Goal: Task Accomplishment & Management: Manage account settings

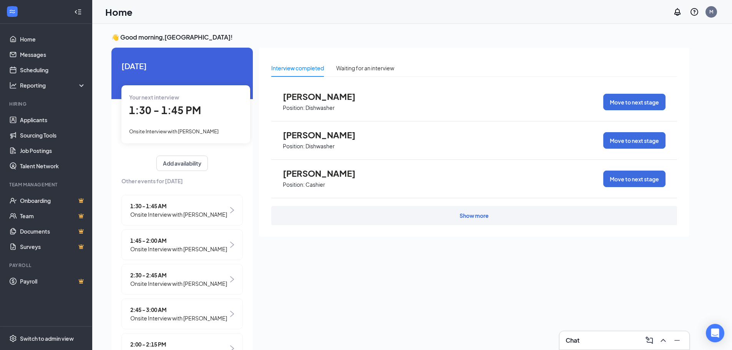
click at [186, 110] on span "1:30 - 1:45 PM" at bounding box center [165, 110] width 72 height 13
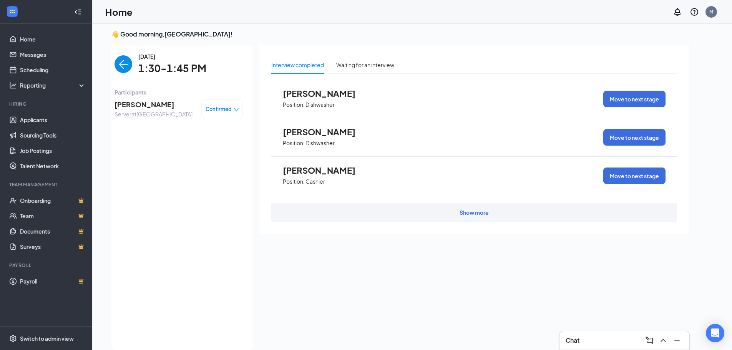
click at [146, 106] on span "[PERSON_NAME]" at bounding box center [153, 104] width 78 height 11
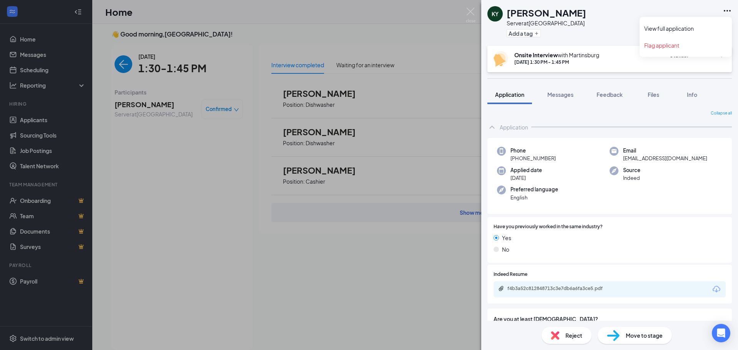
click at [729, 12] on icon "Ellipses" at bounding box center [726, 10] width 9 height 9
click at [685, 28] on link "View full application" at bounding box center [685, 29] width 83 height 8
click at [163, 35] on div "KY Kadyn Younker Server at Martinsburg Add a tag Onsite Interview with Martinsb…" at bounding box center [369, 175] width 738 height 350
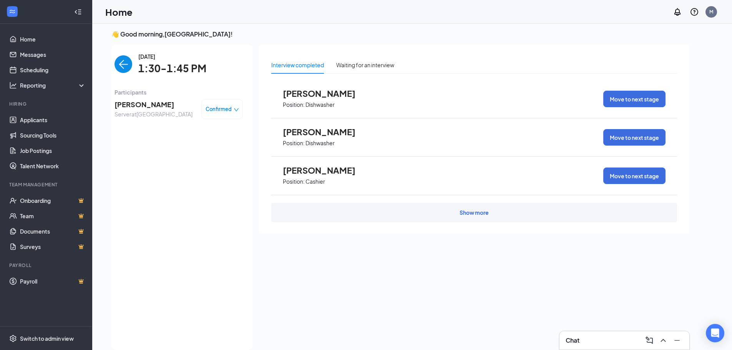
click at [114, 67] on img "back-button" at bounding box center [123, 64] width 18 height 18
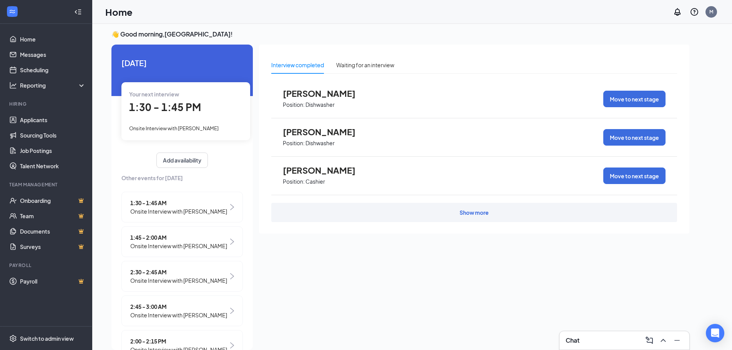
click at [156, 212] on span "Onsite Interview with Christopher Custer" at bounding box center [178, 211] width 97 height 8
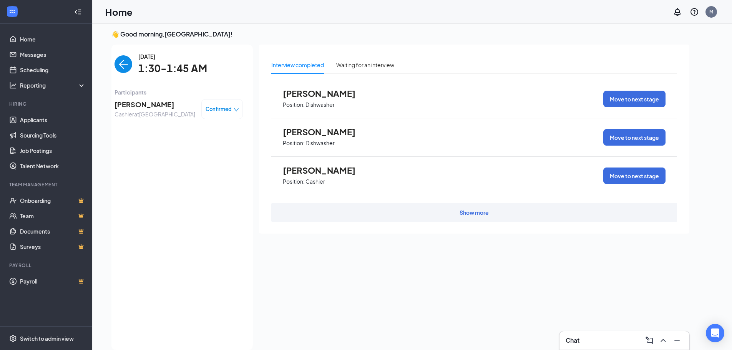
click at [149, 106] on span "Christopher Custer" at bounding box center [154, 104] width 81 height 11
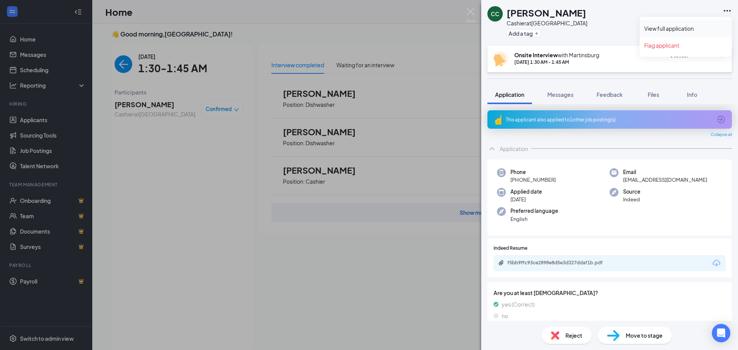
click at [686, 29] on link "View full application" at bounding box center [685, 29] width 83 height 8
click at [141, 67] on div "CC Christopher Custer Cashier at Martinsburg Add a tag Onsite Interview with Ma…" at bounding box center [369, 175] width 738 height 350
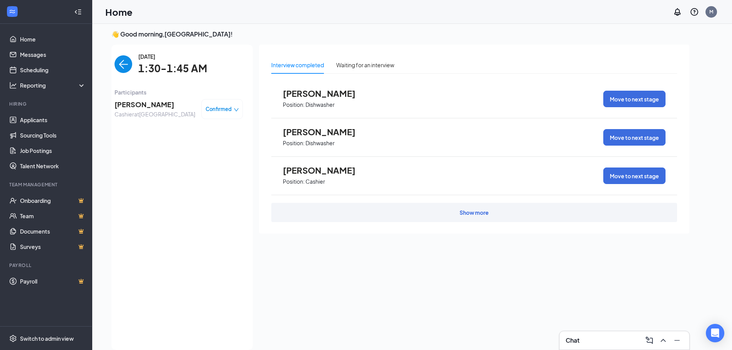
click at [121, 70] on img "back-button" at bounding box center [123, 64] width 18 height 18
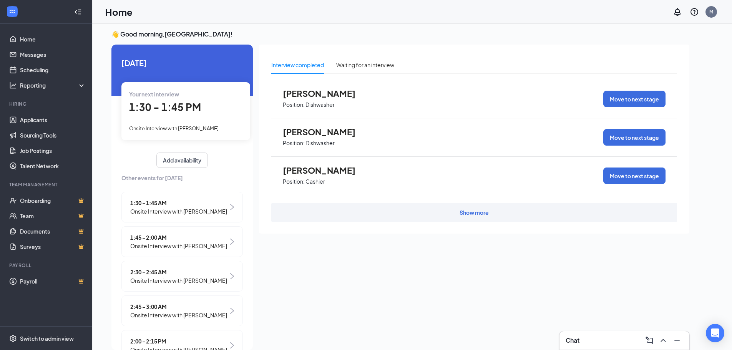
click at [170, 250] on span "Onsite Interview with Edward Shoemaker" at bounding box center [178, 246] width 97 height 8
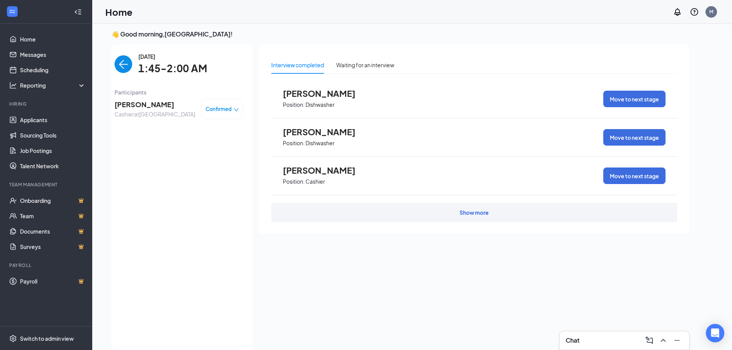
click at [155, 107] on span "Edward Shoemaker" at bounding box center [154, 104] width 81 height 11
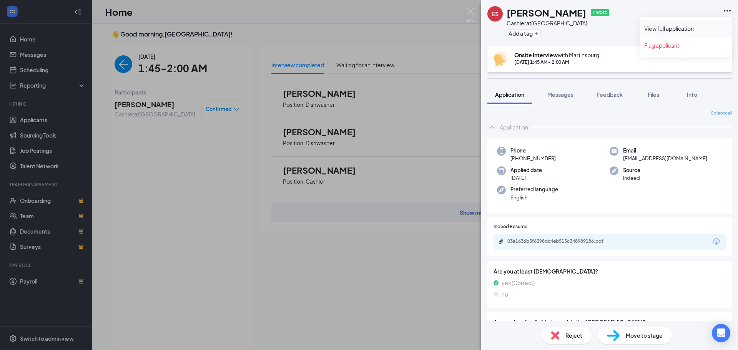
click at [686, 30] on link "View full application" at bounding box center [685, 29] width 83 height 8
click at [119, 64] on div "ES Edward Shoemaker ✔ WOTC Cashier at Martinsburg Add a tag Onsite Interview wi…" at bounding box center [369, 175] width 738 height 350
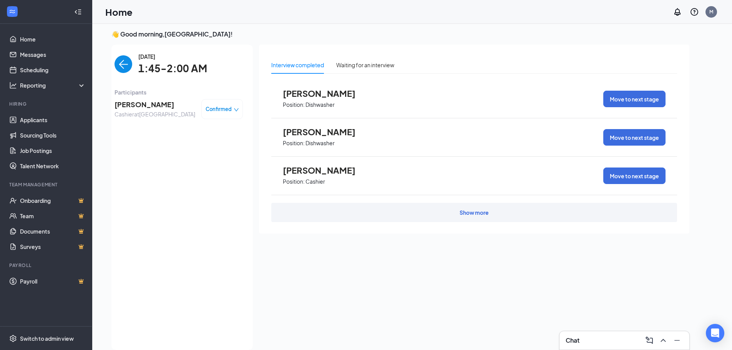
click at [119, 65] on img "back-button" at bounding box center [123, 64] width 18 height 18
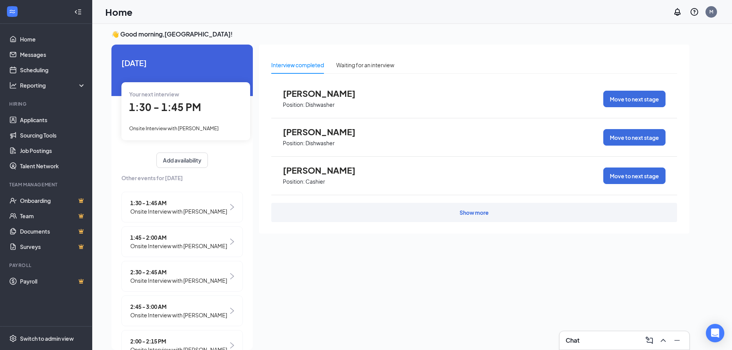
click at [158, 276] on span "2:30 - 2:45 AM" at bounding box center [178, 272] width 97 height 8
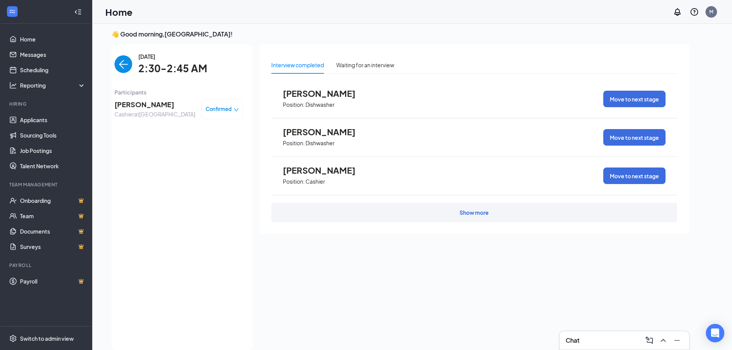
click at [128, 103] on span "Eunice Villanueva" at bounding box center [154, 104] width 81 height 11
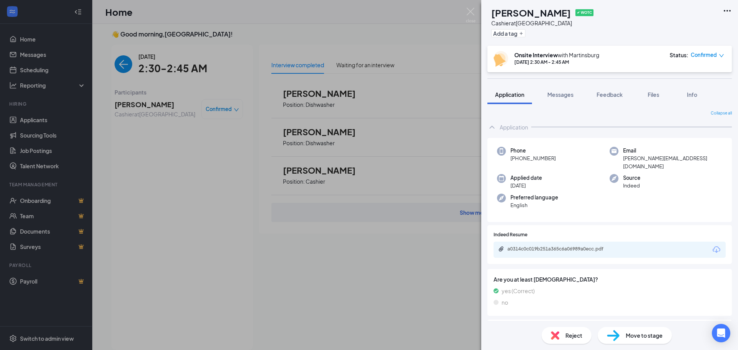
click at [726, 11] on icon "Ellipses" at bounding box center [726, 11] width 7 height 2
click at [686, 29] on link "View full application" at bounding box center [685, 29] width 83 height 8
click at [118, 68] on div "EV Eunice Villanueva ✔ WOTC Cashier at Martinsburg Add a tag Onsite Interview w…" at bounding box center [369, 175] width 738 height 350
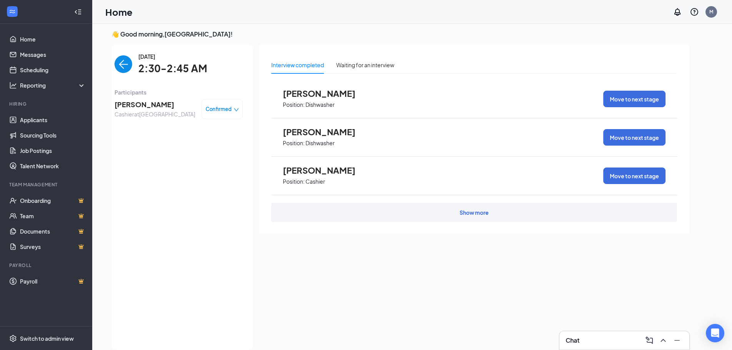
click at [123, 69] on img "back-button" at bounding box center [123, 64] width 18 height 18
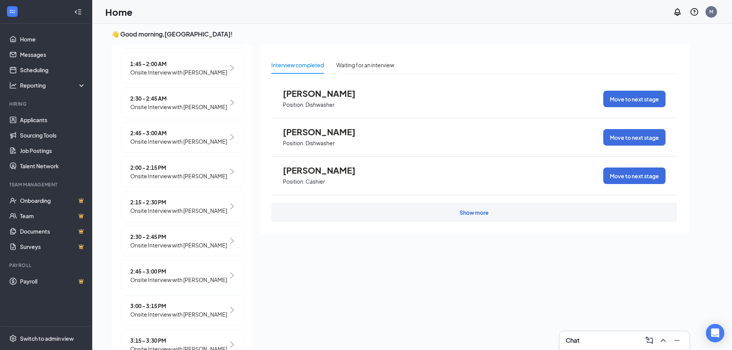
scroll to position [97, 0]
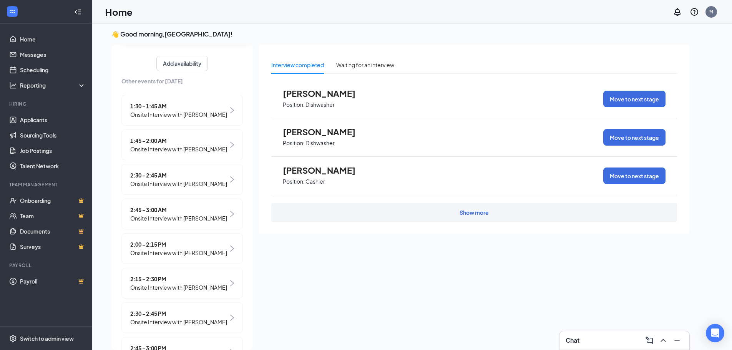
click at [158, 214] on span "2:45 - 3:00 AM" at bounding box center [178, 210] width 97 height 8
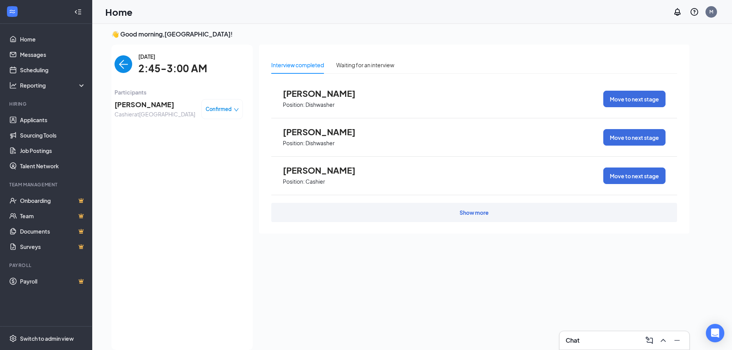
click at [164, 104] on span "Anden Santamaria" at bounding box center [154, 104] width 81 height 11
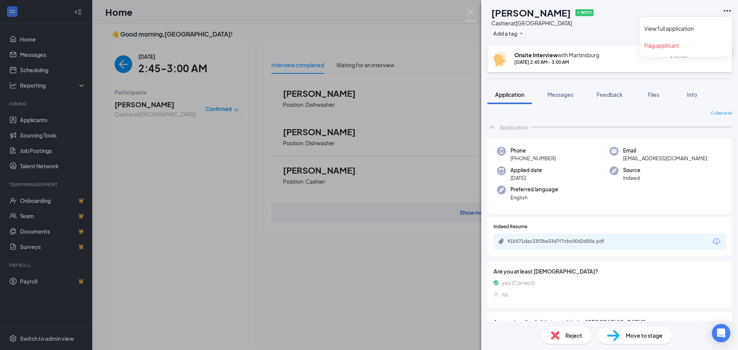
click at [725, 11] on icon "Ellipses" at bounding box center [726, 10] width 9 height 9
click at [687, 28] on link "View full application" at bounding box center [685, 29] width 83 height 8
click at [161, 158] on div "AS Anden Santamaria ✔ WOTC Cashier at Martinsburg Add a tag Onsite Interview wi…" at bounding box center [369, 175] width 738 height 350
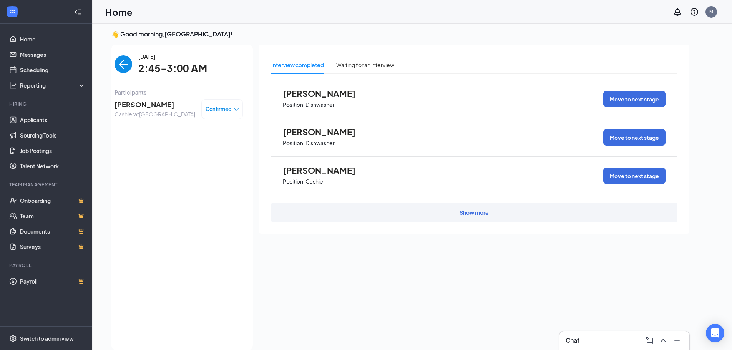
click at [118, 66] on img "back-button" at bounding box center [123, 64] width 18 height 18
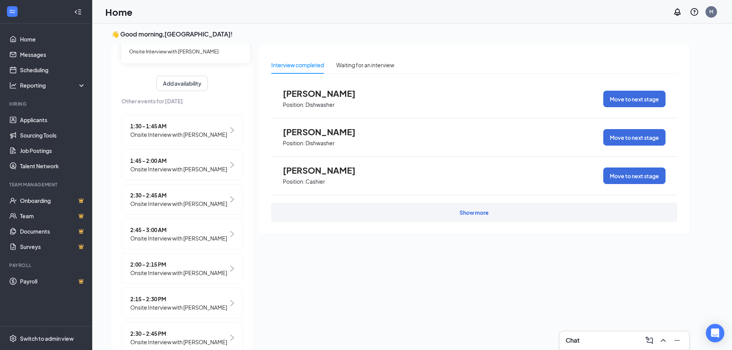
scroll to position [115, 0]
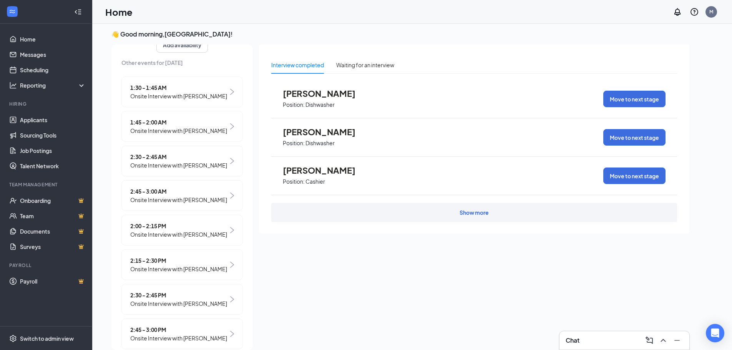
click at [155, 230] on span "2:00 - 2:15 PM" at bounding box center [178, 226] width 97 height 8
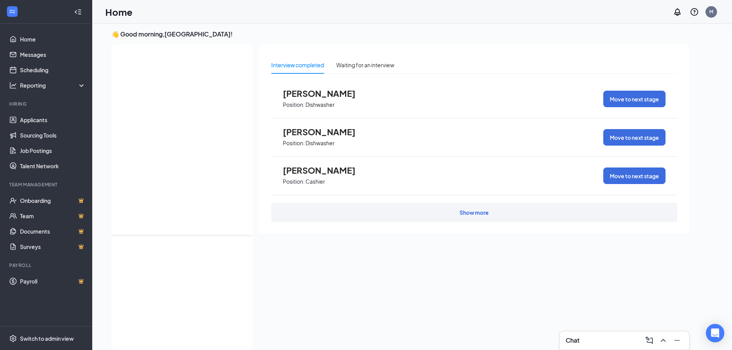
scroll to position [0, 0]
click at [116, 66] on img "back-button" at bounding box center [123, 64] width 18 height 18
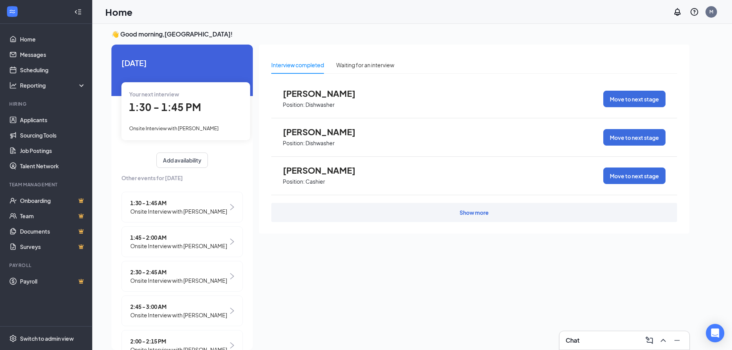
scroll to position [77, 0]
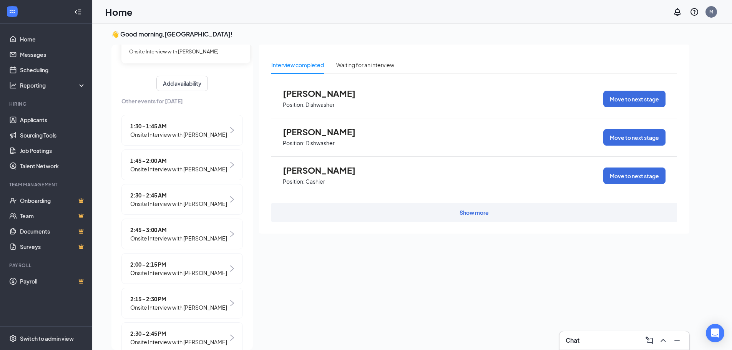
click at [159, 269] on span "2:00 - 2:15 PM" at bounding box center [178, 264] width 97 height 8
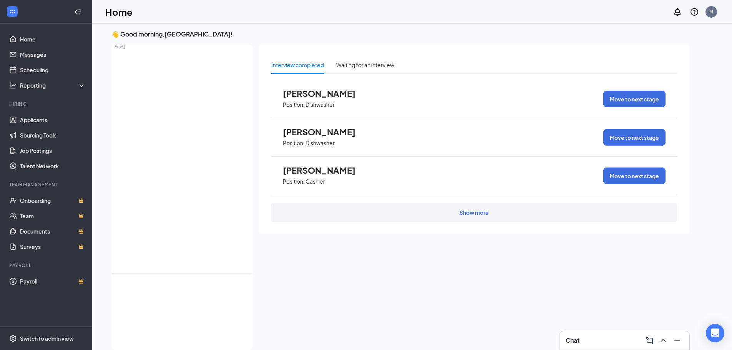
scroll to position [0, 0]
click at [125, 102] on span "Tatyana Shields" at bounding box center [154, 104] width 81 height 11
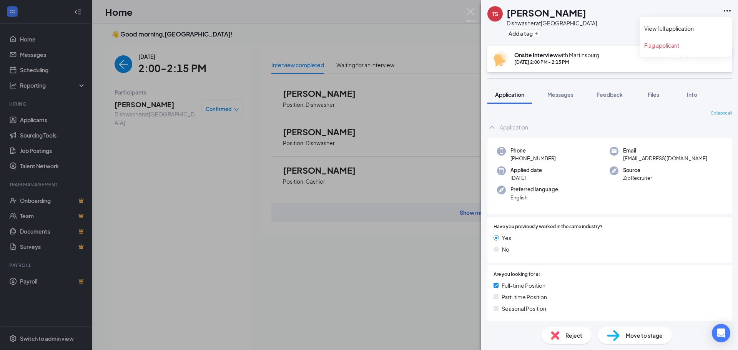
click at [724, 10] on icon "Ellipses" at bounding box center [726, 10] width 9 height 9
click at [683, 30] on link "View full application" at bounding box center [685, 29] width 83 height 8
click at [166, 165] on div "TS Tatyana Shields Dishwasher at Martinsburg Add a tag Onsite Interview with Ma…" at bounding box center [369, 175] width 738 height 350
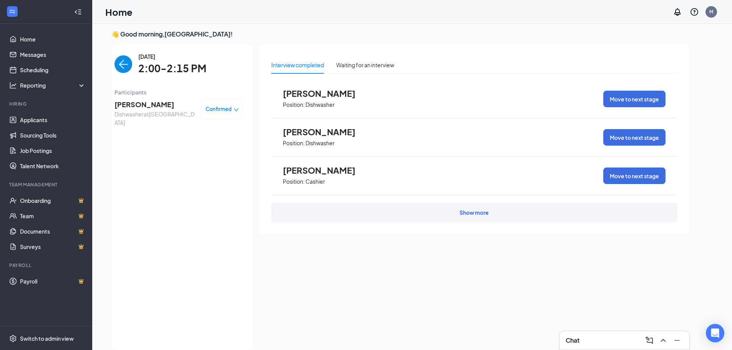
click at [118, 64] on img "back-button" at bounding box center [123, 64] width 18 height 18
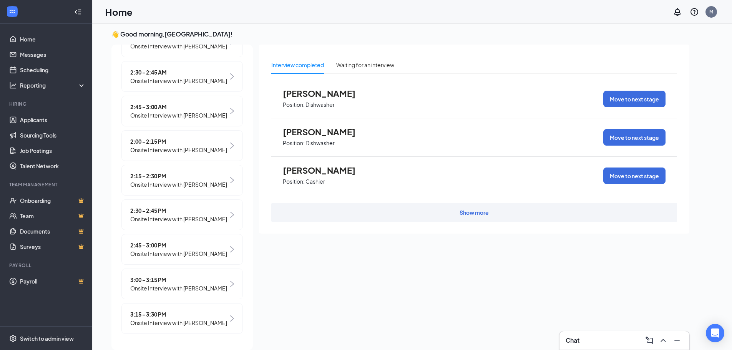
scroll to position [212, 0]
click at [151, 189] on span "Onsite Interview with Neil harmon" at bounding box center [178, 184] width 97 height 8
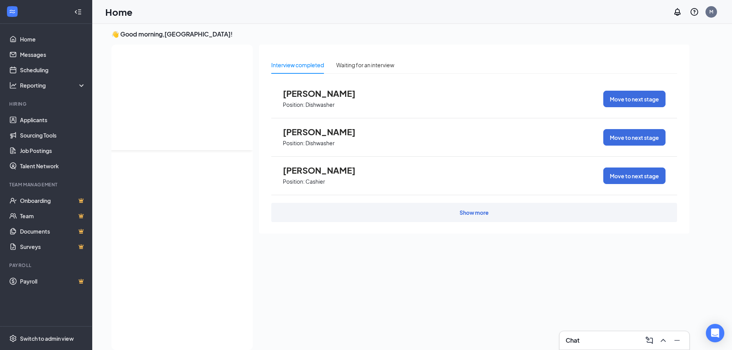
scroll to position [0, 0]
click at [124, 107] on span "Neil harmon" at bounding box center [153, 104] width 78 height 11
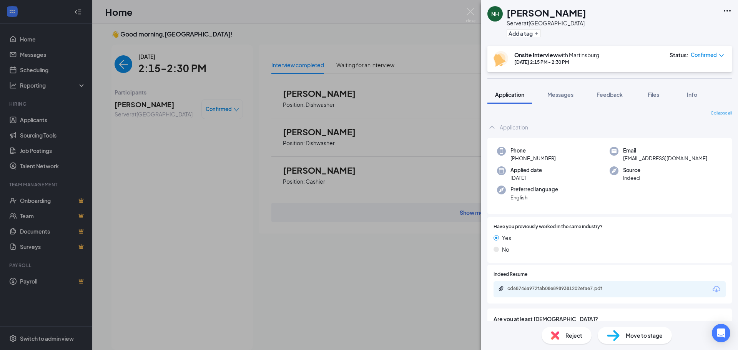
click at [731, 12] on icon "Ellipses" at bounding box center [726, 10] width 9 height 9
click at [694, 29] on link "View full application" at bounding box center [685, 29] width 83 height 8
click at [188, 22] on div "NH Neil harmon Server at Martinsburg Add a tag Onsite Interview with Martinsbur…" at bounding box center [369, 175] width 738 height 350
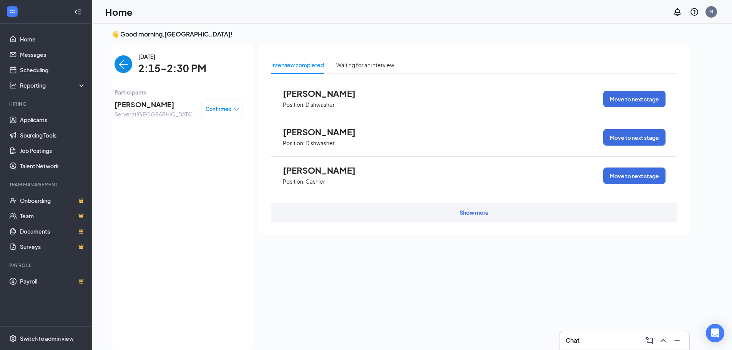
click at [116, 67] on img "back-button" at bounding box center [123, 64] width 18 height 18
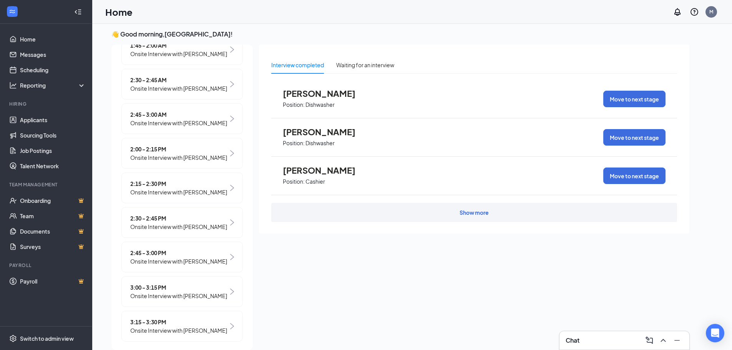
scroll to position [230, 0]
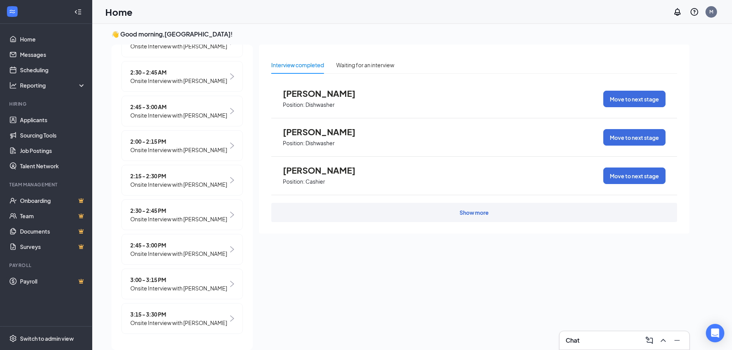
click at [156, 215] on span "2:30 - 2:45 PM" at bounding box center [178, 210] width 97 height 8
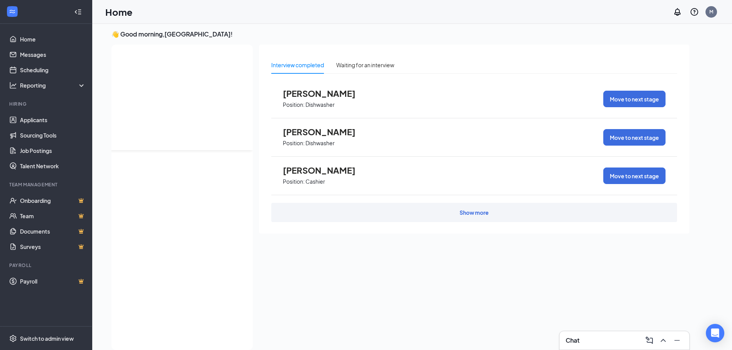
scroll to position [0, 0]
click at [140, 105] on span "Nathan Painter" at bounding box center [154, 104] width 81 height 11
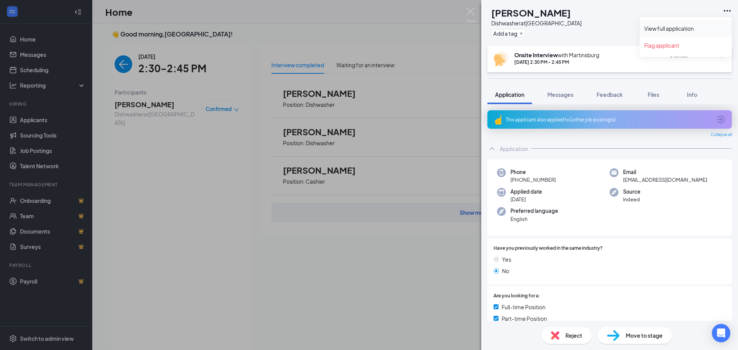
click at [689, 27] on link "View full application" at bounding box center [685, 29] width 83 height 8
click at [135, 43] on div "NP Nathan Painter Dishwasher at Martinsburg Add a tag Onsite Interview with Mar…" at bounding box center [369, 175] width 738 height 350
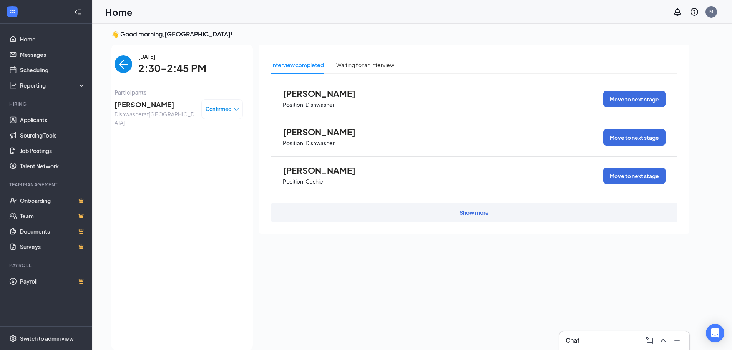
click at [121, 66] on img "back-button" at bounding box center [123, 64] width 18 height 18
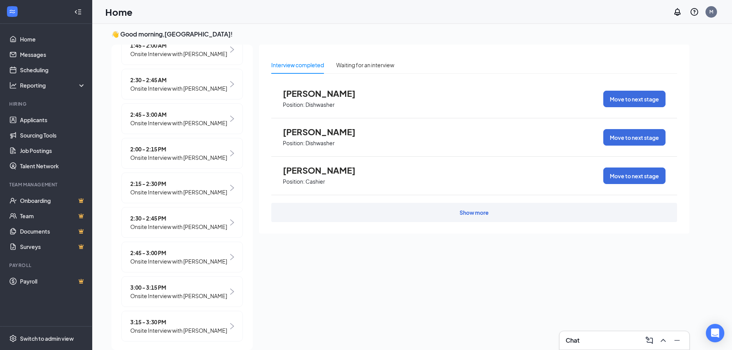
scroll to position [230, 0]
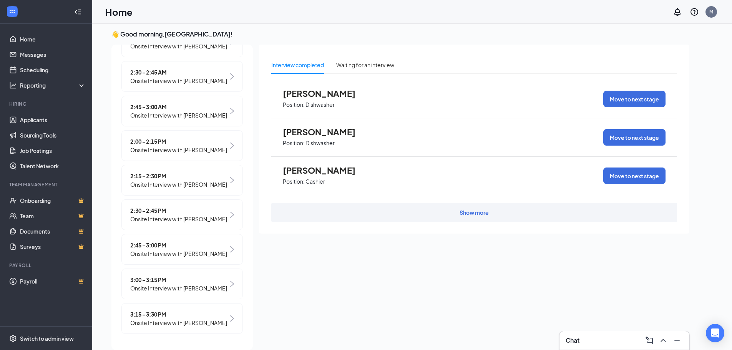
click at [171, 258] on span "Onsite Interview with Jacoby Olinger" at bounding box center [178, 253] width 97 height 8
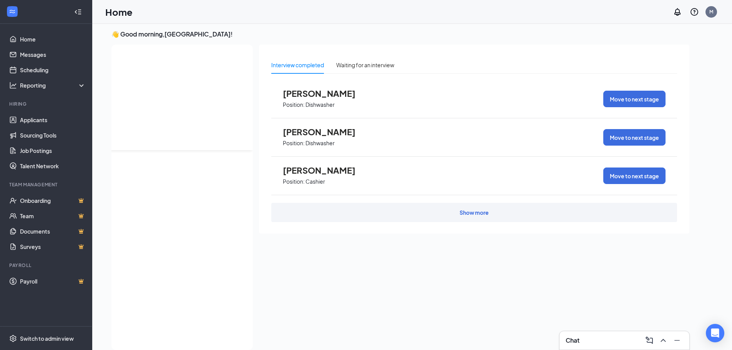
scroll to position [0, 0]
click at [129, 104] on span "Jacoby Olinger" at bounding box center [154, 104] width 81 height 11
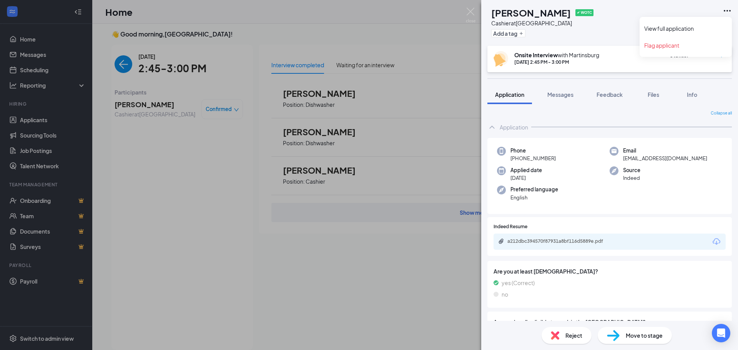
click at [725, 10] on icon "Ellipses" at bounding box center [726, 10] width 9 height 9
click at [673, 29] on link "View full application" at bounding box center [685, 29] width 83 height 8
click at [186, 190] on div "JO Jacoby Olinger ✔ WOTC Cashier at Martinsburg Add a tag Onsite Interview with…" at bounding box center [369, 175] width 738 height 350
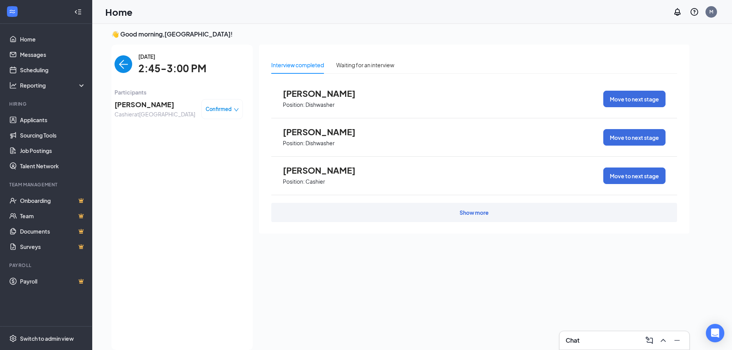
click at [121, 62] on img "back-button" at bounding box center [123, 64] width 18 height 18
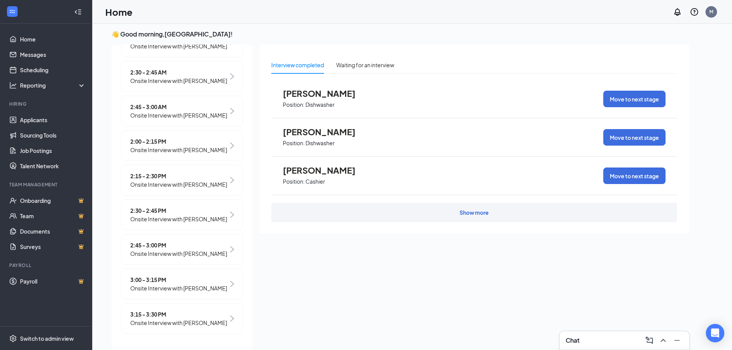
scroll to position [16, 0]
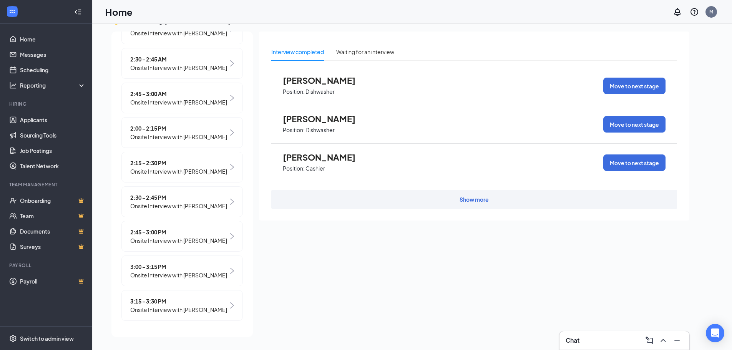
click at [194, 271] on span "Onsite Interview with karleigh tith" at bounding box center [178, 275] width 97 height 8
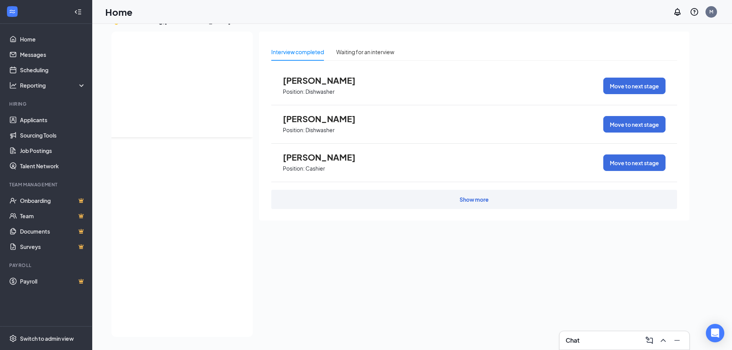
scroll to position [0, 0]
click at [136, 90] on span "karleigh tith" at bounding box center [154, 91] width 81 height 11
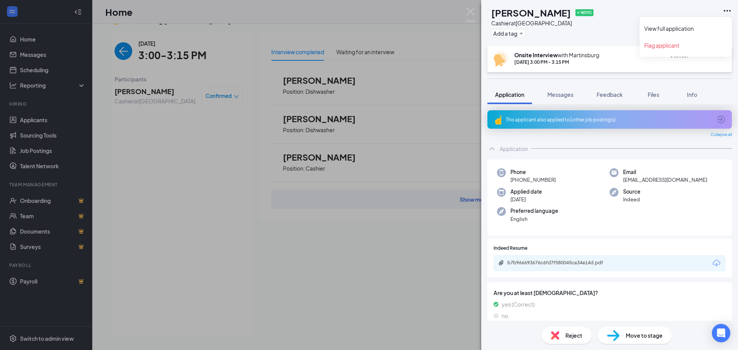
click at [724, 10] on icon "Ellipses" at bounding box center [726, 10] width 9 height 9
click at [669, 31] on link "View full application" at bounding box center [685, 29] width 83 height 8
click at [170, 178] on div "KT karleigh tith ✔ WOTC Cashier at Martinsburg Add a tag Onsite Interview with …" at bounding box center [369, 175] width 738 height 350
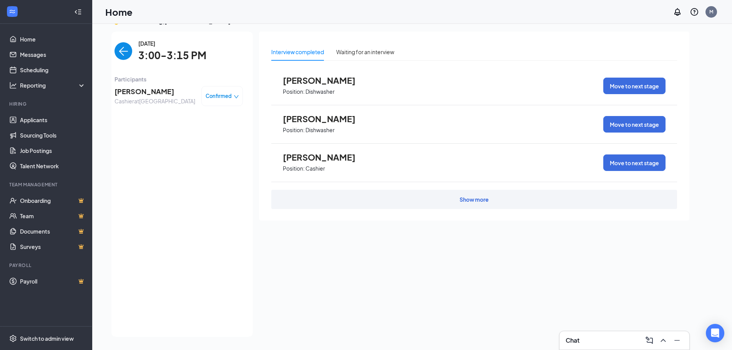
click at [119, 55] on img "back-button" at bounding box center [123, 51] width 18 height 18
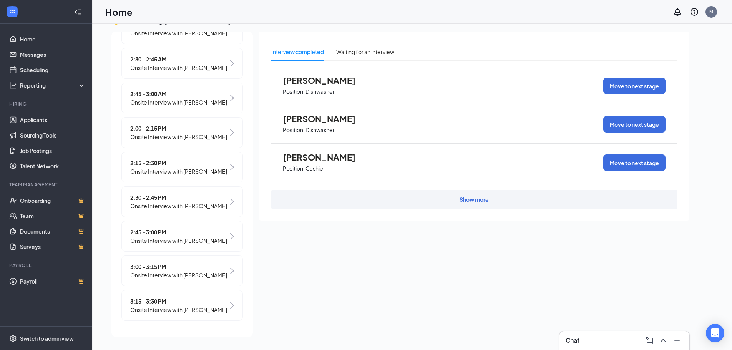
scroll to position [250, 0]
click at [187, 305] on span "Onsite Interview with Keymarea Dawkins" at bounding box center [178, 309] width 97 height 8
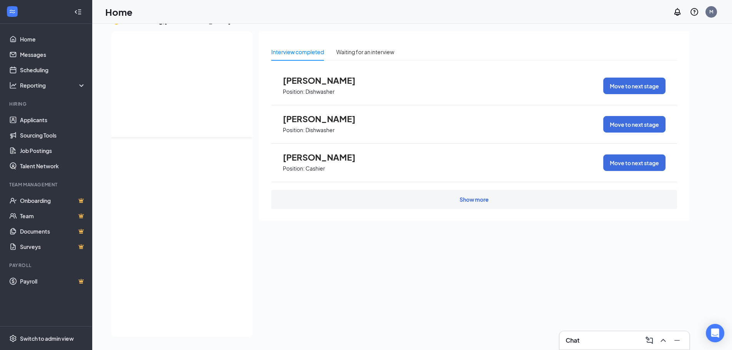
scroll to position [0, 0]
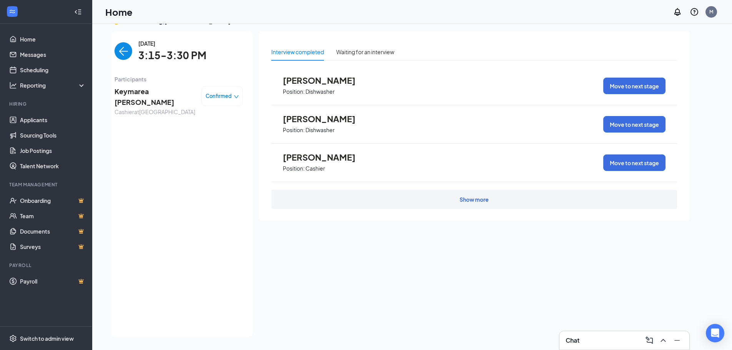
click at [136, 94] on span "Keymarea [PERSON_NAME]" at bounding box center [154, 97] width 81 height 22
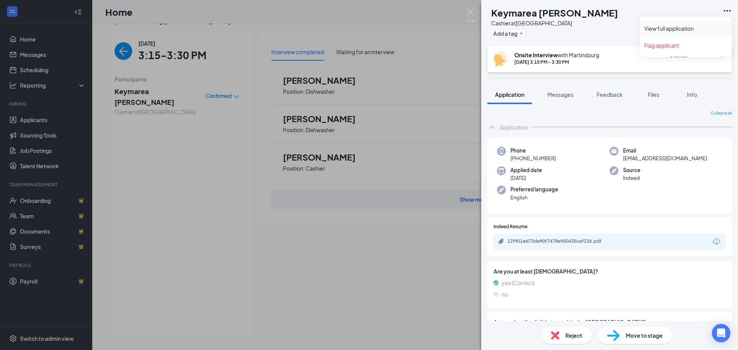
click at [686, 30] on link "View full application" at bounding box center [685, 29] width 83 height 8
click at [182, 165] on div "KD Keymarea Dawkins Cashier at Martinsburg Add a tag Onsite Interview with Mart…" at bounding box center [369, 175] width 738 height 350
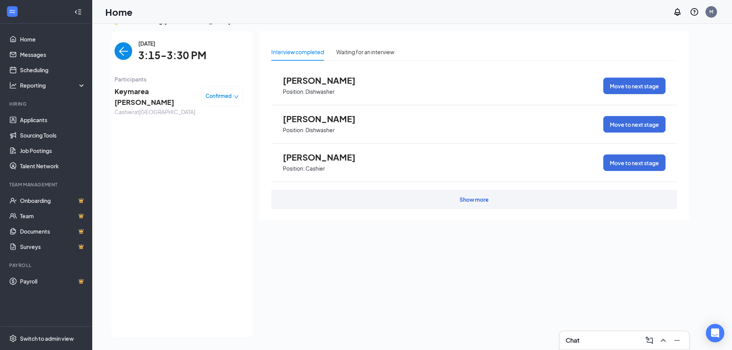
click at [121, 49] on img "back-button" at bounding box center [123, 51] width 18 height 18
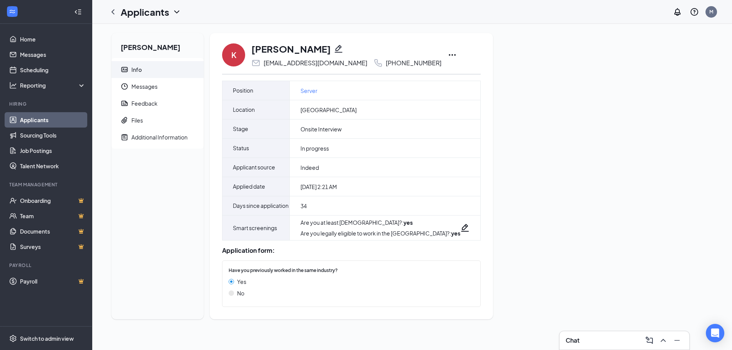
click at [448, 56] on icon "Ellipses" at bounding box center [452, 54] width 9 height 9
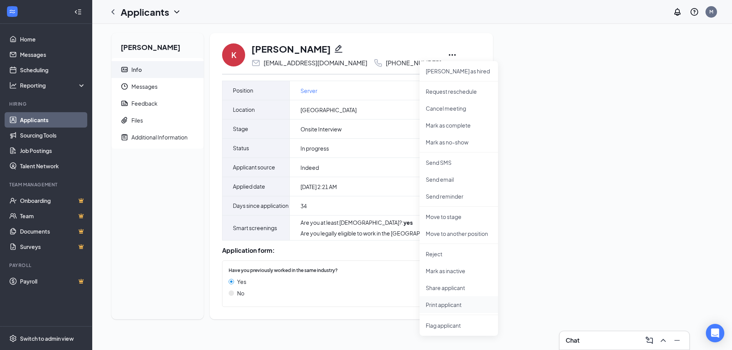
click at [451, 306] on p "Print applicant" at bounding box center [459, 305] width 66 height 8
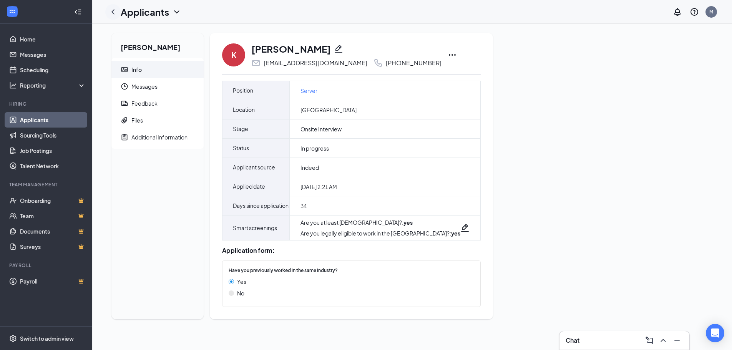
click at [113, 13] on icon "ChevronLeft" at bounding box center [112, 11] width 3 height 5
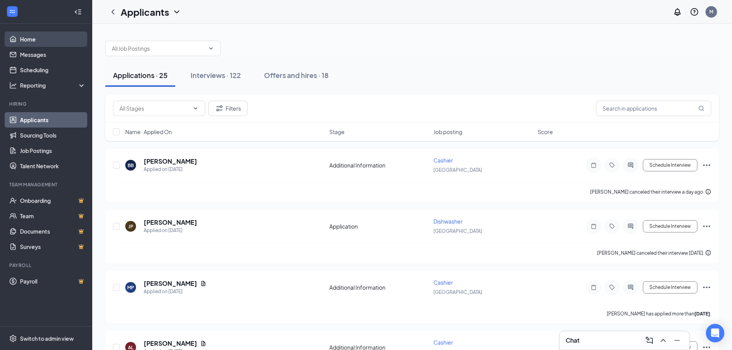
click at [28, 39] on link "Home" at bounding box center [53, 39] width 66 height 15
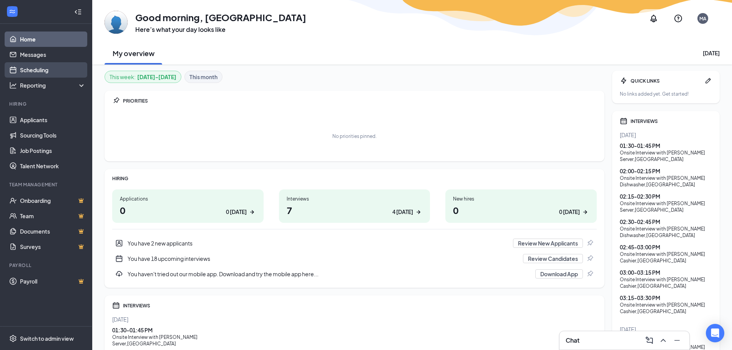
click at [33, 69] on link "Scheduling" at bounding box center [53, 69] width 66 height 15
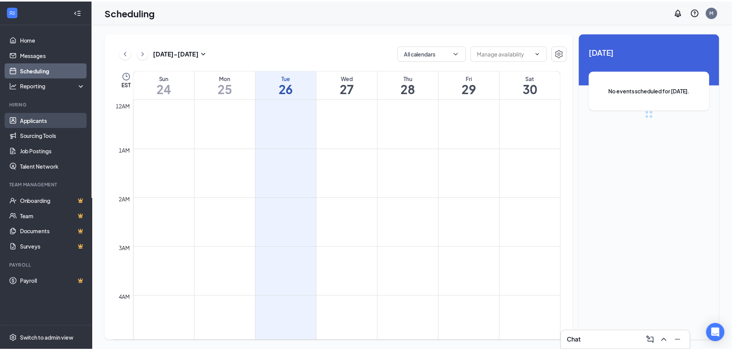
scroll to position [378, 0]
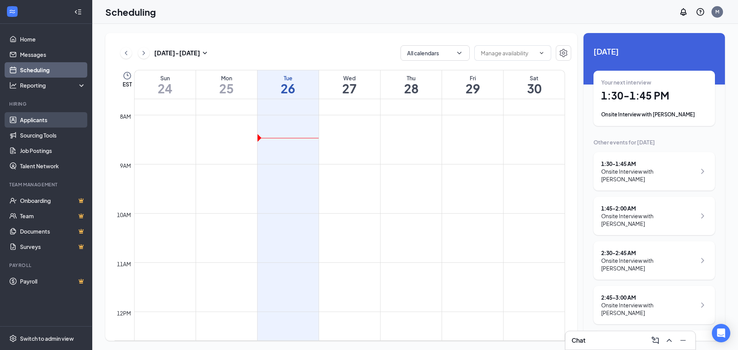
click at [37, 121] on link "Applicants" at bounding box center [53, 119] width 66 height 15
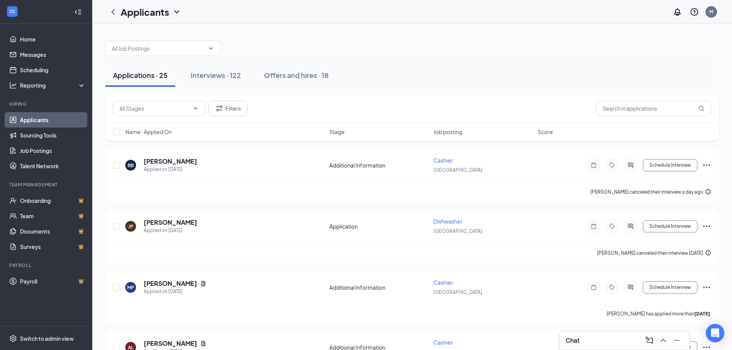
click at [15, 12] on icon "WorkstreamLogo" at bounding box center [12, 12] width 8 height 8
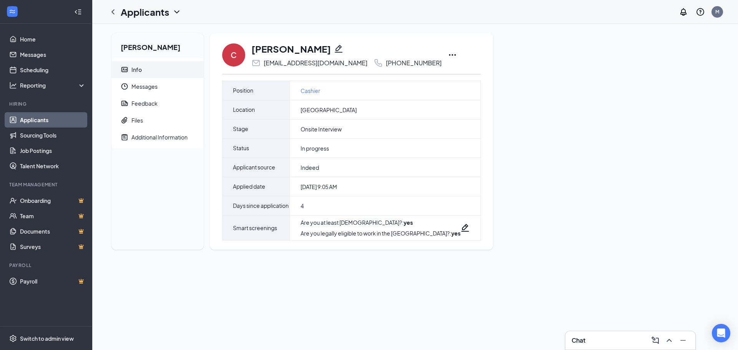
click at [448, 55] on icon "Ellipses" at bounding box center [452, 54] width 9 height 9
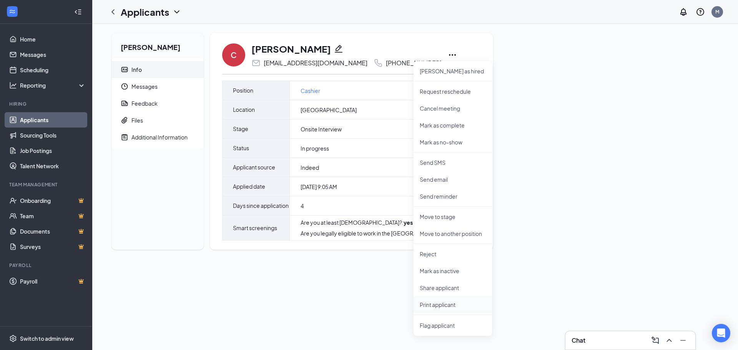
click at [441, 302] on p "Print applicant" at bounding box center [453, 305] width 66 height 8
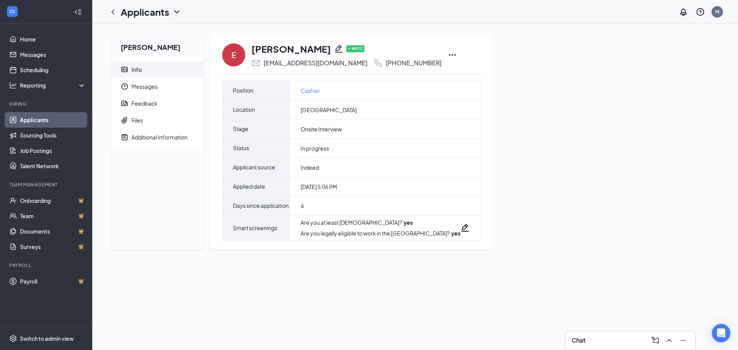
click at [449, 55] on icon "Ellipses" at bounding box center [452, 55] width 7 height 2
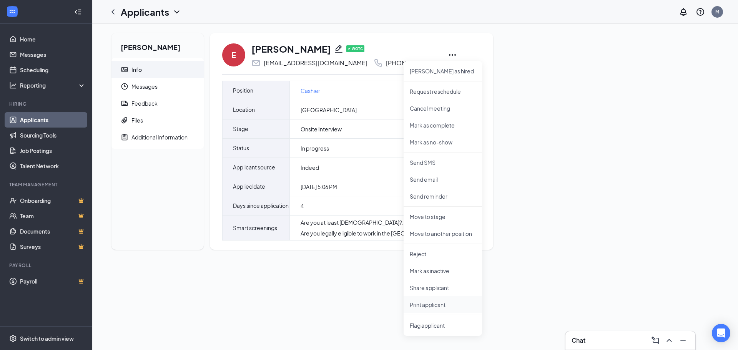
click at [447, 304] on p "Print applicant" at bounding box center [443, 305] width 66 height 8
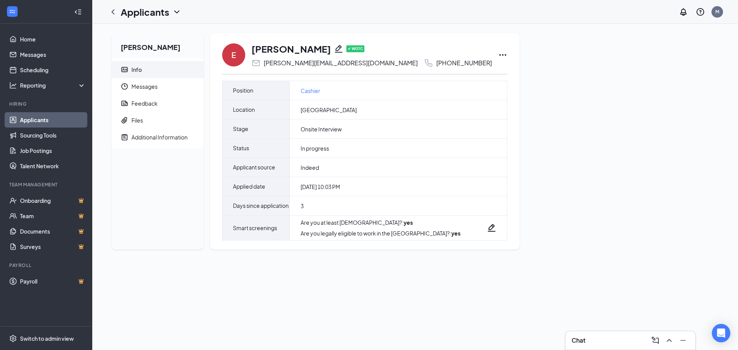
click at [498, 56] on icon "Ellipses" at bounding box center [502, 54] width 9 height 9
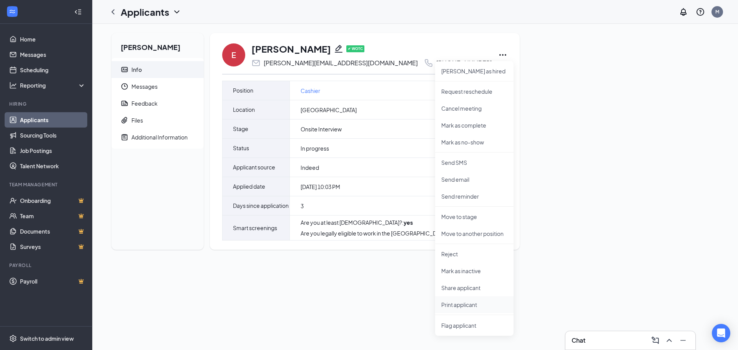
click at [459, 307] on p "Print applicant" at bounding box center [474, 305] width 66 height 8
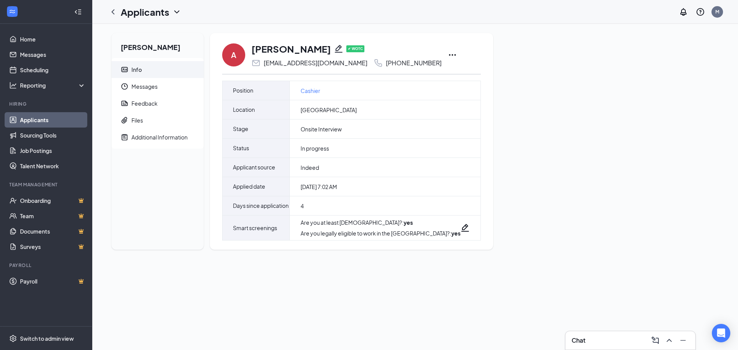
click at [449, 55] on icon "Ellipses" at bounding box center [452, 55] width 7 height 2
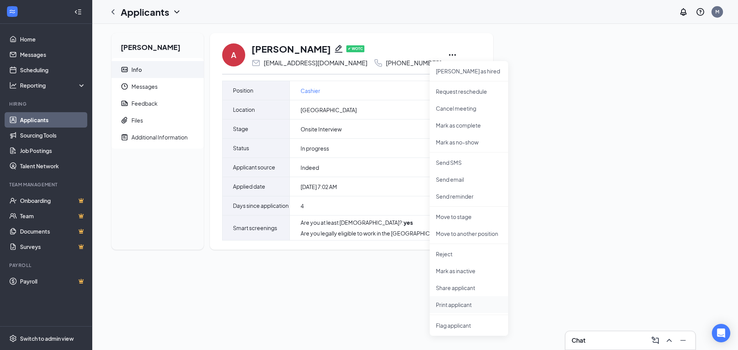
click at [463, 307] on p "Print applicant" at bounding box center [469, 305] width 66 height 8
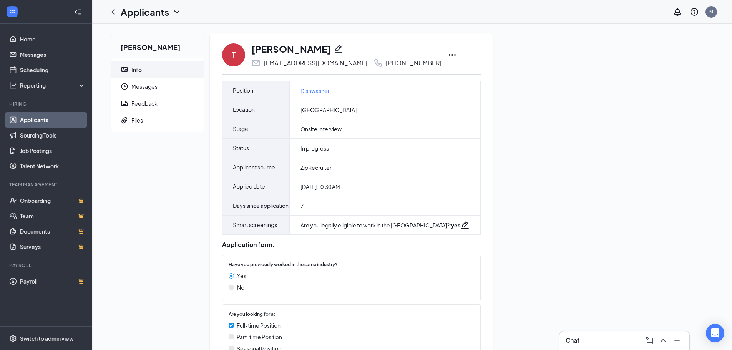
click at [448, 54] on icon "Ellipses" at bounding box center [452, 54] width 9 height 9
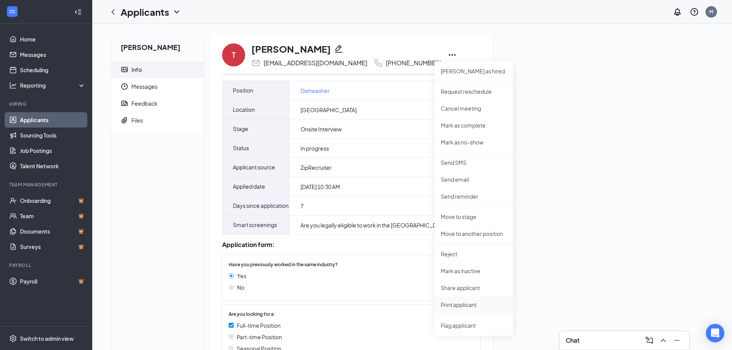
click at [471, 305] on p "Print applicant" at bounding box center [474, 305] width 66 height 8
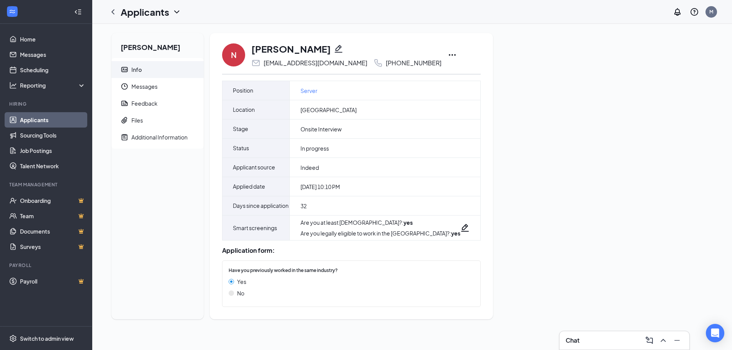
click at [448, 54] on icon "Ellipses" at bounding box center [452, 54] width 9 height 9
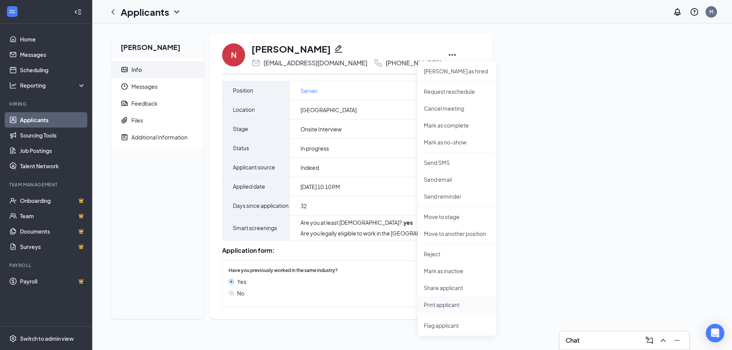
click at [445, 301] on p "Print applicant" at bounding box center [457, 305] width 66 height 8
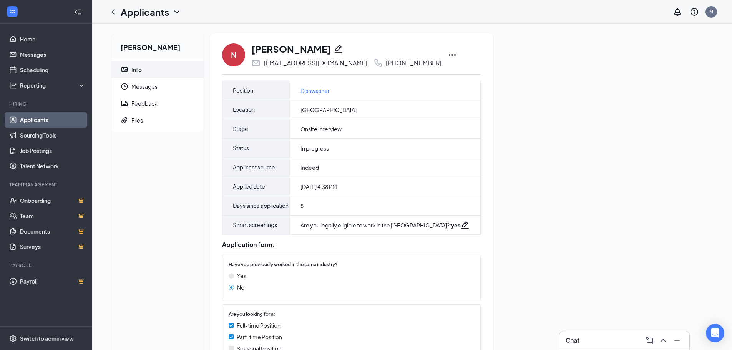
click at [448, 56] on icon "Ellipses" at bounding box center [452, 54] width 9 height 9
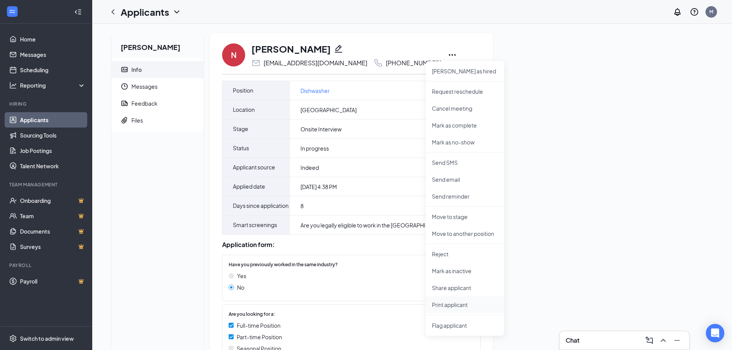
click at [455, 305] on p "Print applicant" at bounding box center [465, 305] width 66 height 8
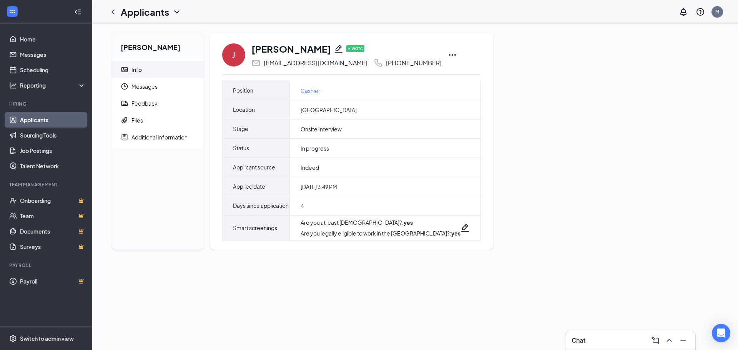
click at [448, 52] on icon "Ellipses" at bounding box center [452, 54] width 9 height 9
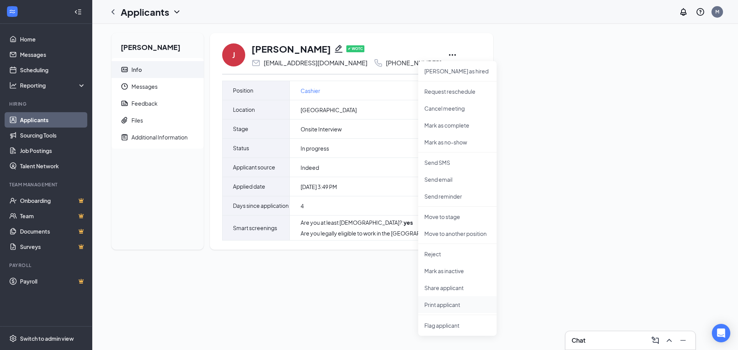
click at [462, 305] on p "Print applicant" at bounding box center [457, 305] width 66 height 8
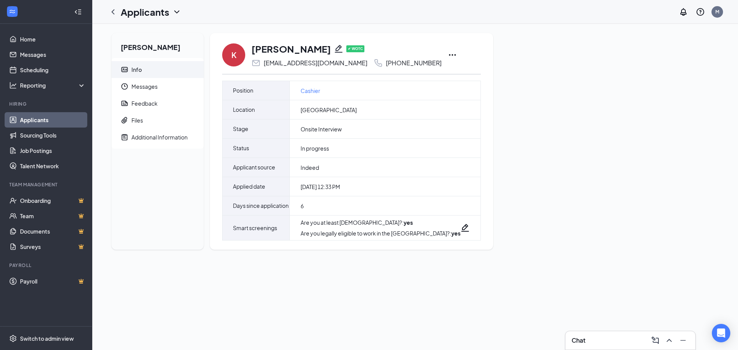
click at [448, 56] on icon "Ellipses" at bounding box center [452, 54] width 9 height 9
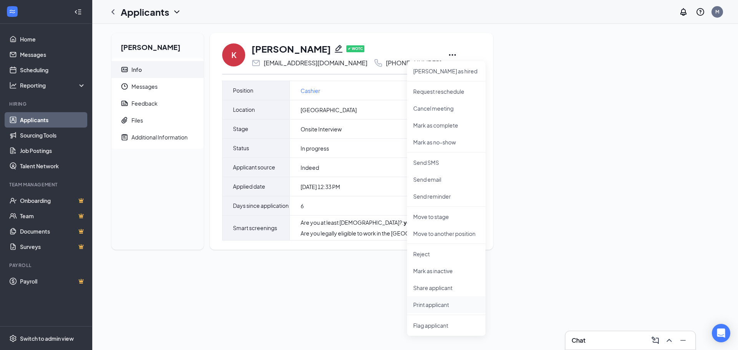
click at [429, 307] on p "Print applicant" at bounding box center [446, 305] width 66 height 8
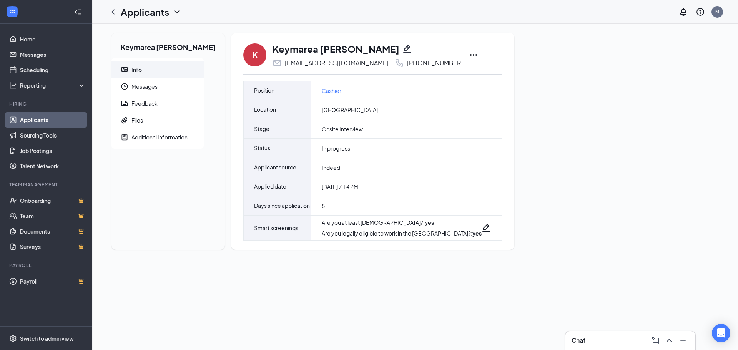
click at [469, 53] on icon "Ellipses" at bounding box center [473, 54] width 9 height 9
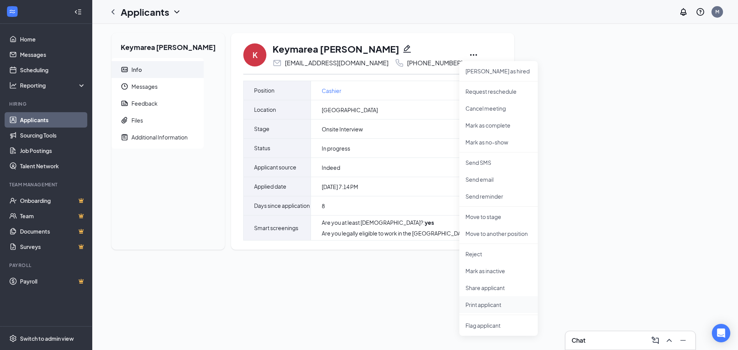
click at [479, 307] on p "Print applicant" at bounding box center [498, 305] width 66 height 8
